Goal: Navigation & Orientation: Find specific page/section

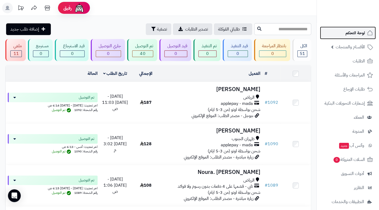
click at [350, 34] on span "لوحة التحكم" at bounding box center [354, 32] width 19 height 7
